Goal: Find specific page/section: Find specific page/section

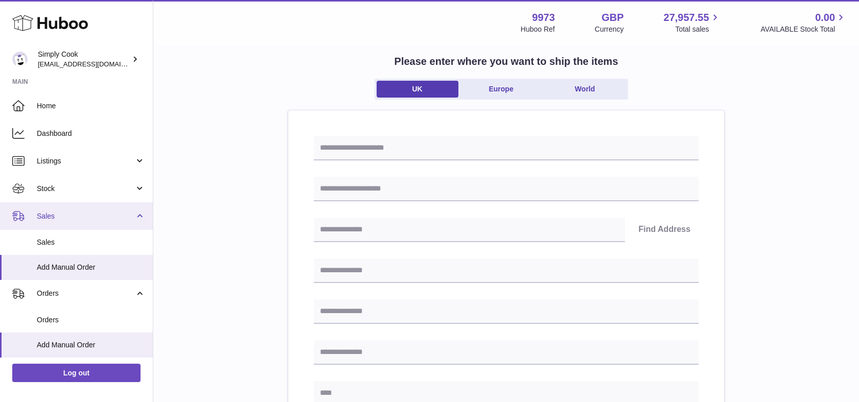
scroll to position [57, 0]
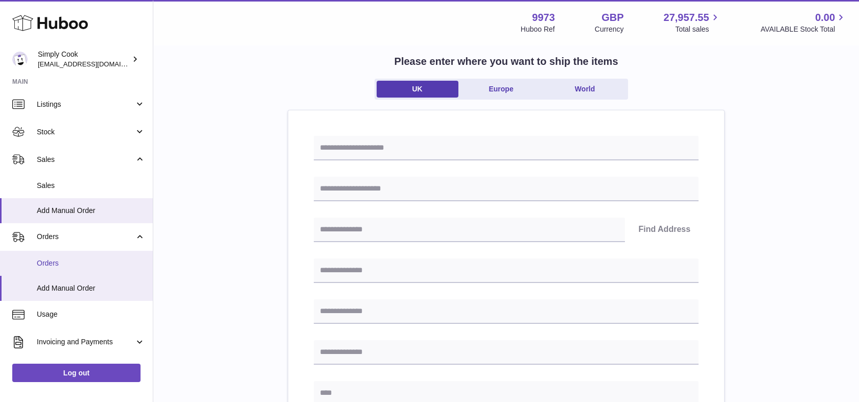
click at [82, 261] on span "Orders" at bounding box center [91, 263] width 108 height 10
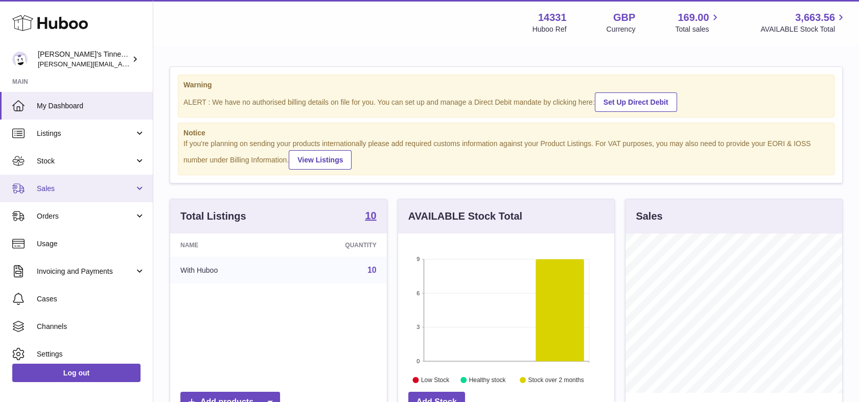
scroll to position [159, 217]
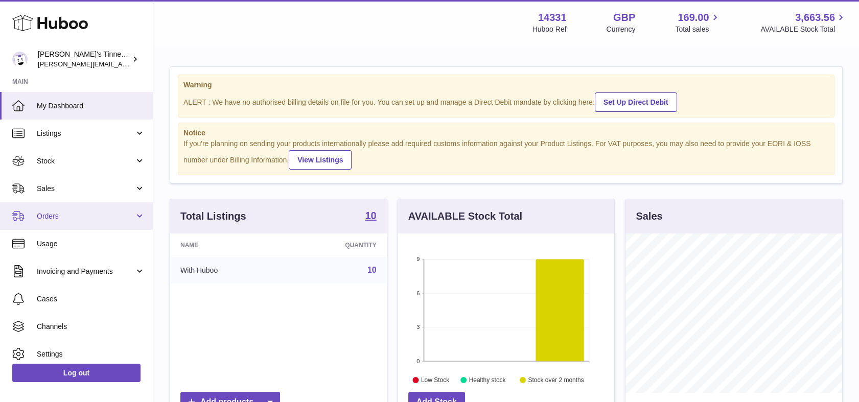
click at [56, 225] on link "Orders" at bounding box center [76, 216] width 153 height 28
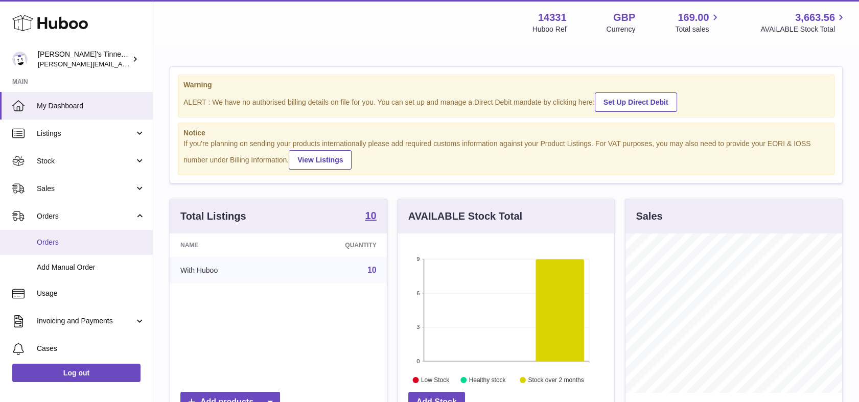
drag, startPoint x: 74, startPoint y: 238, endPoint x: 75, endPoint y: 245, distance: 7.7
click at [74, 238] on span "Orders" at bounding box center [91, 243] width 108 height 10
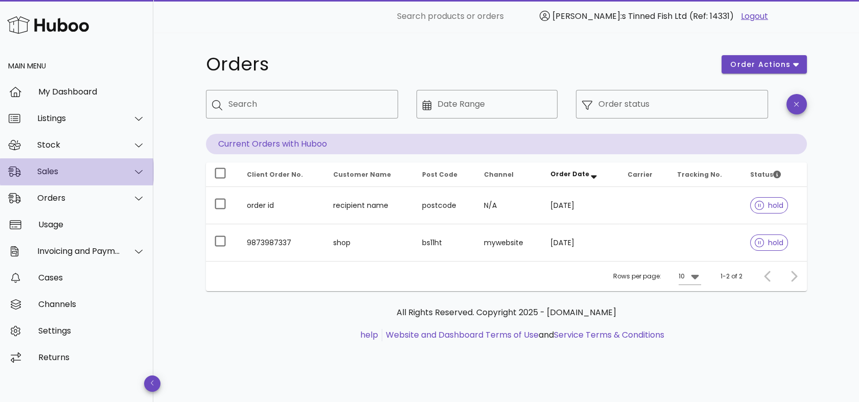
click at [57, 166] on div "Sales" at bounding box center [76, 171] width 153 height 27
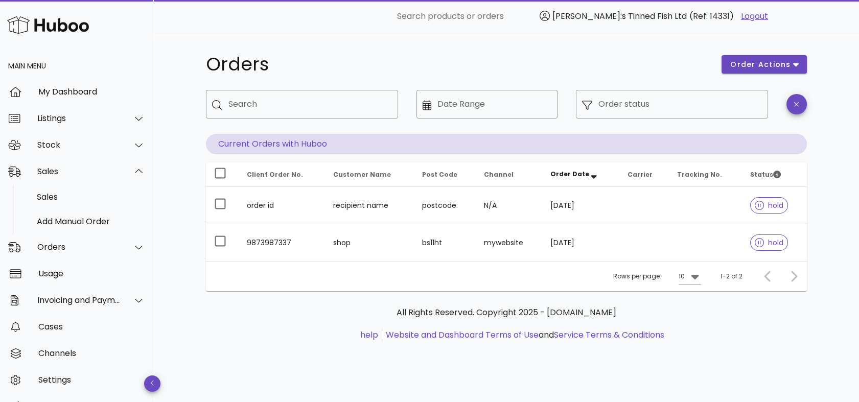
drag, startPoint x: 65, startPoint y: 200, endPoint x: 169, endPoint y: 184, distance: 104.4
click at [171, 181] on div "Orders order actions ​ Search ​ Date Range ​ Order status Current Orders with H…" at bounding box center [505, 217] width 705 height 369
click at [85, 244] on div "Orders" at bounding box center [78, 247] width 83 height 10
click at [176, 206] on div "Orders order actions ​ Search ​ Date Range ​ Order status Current Orders with H…" at bounding box center [505, 217] width 705 height 369
click at [135, 194] on icon at bounding box center [139, 198] width 8 height 9
